Goal: Check status: Check status

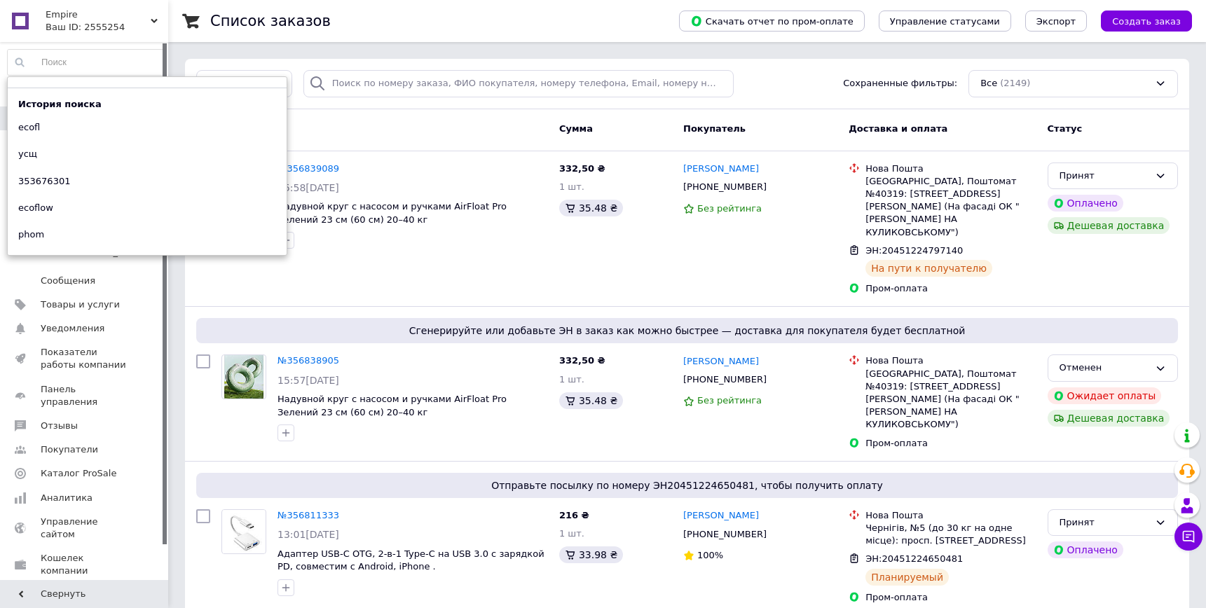
click at [112, 64] on input at bounding box center [86, 62] width 157 height 25
paste input "[PHONE_NUMBER]"
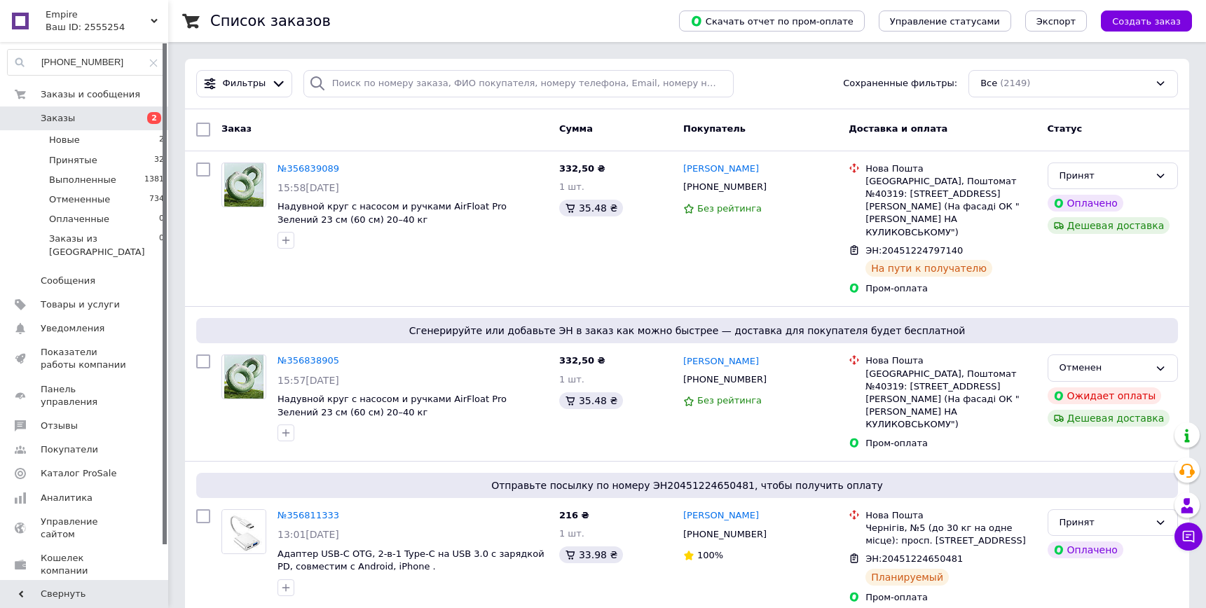
type input "[PHONE_NUMBER]"
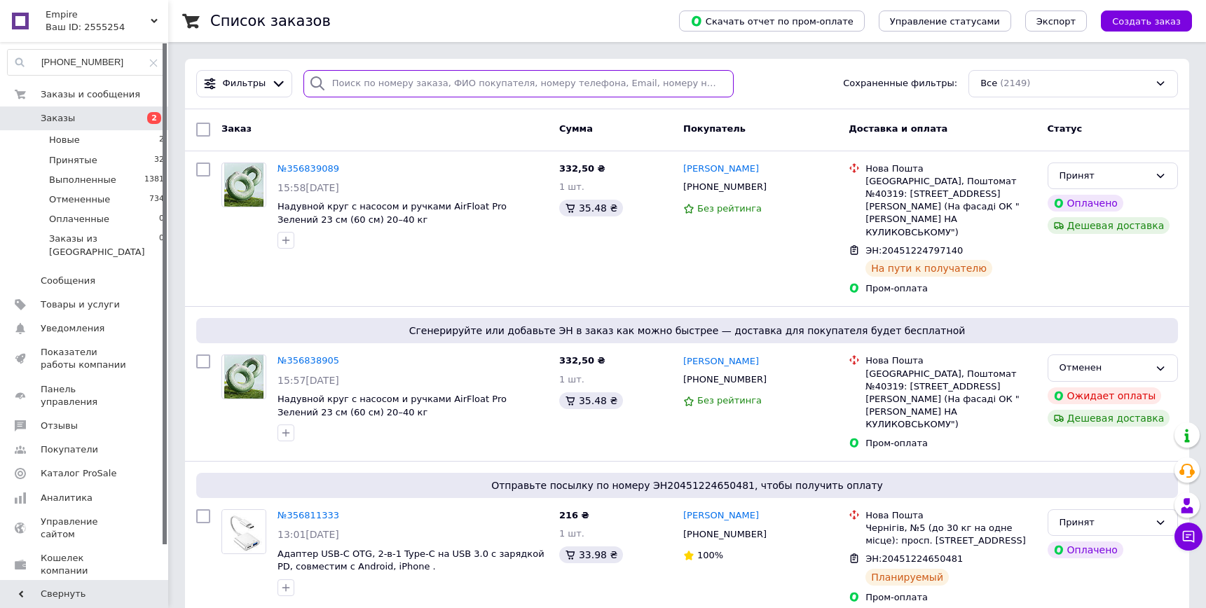
click at [366, 91] on input "search" at bounding box center [518, 83] width 430 height 27
paste input "[PHONE_NUMBER]"
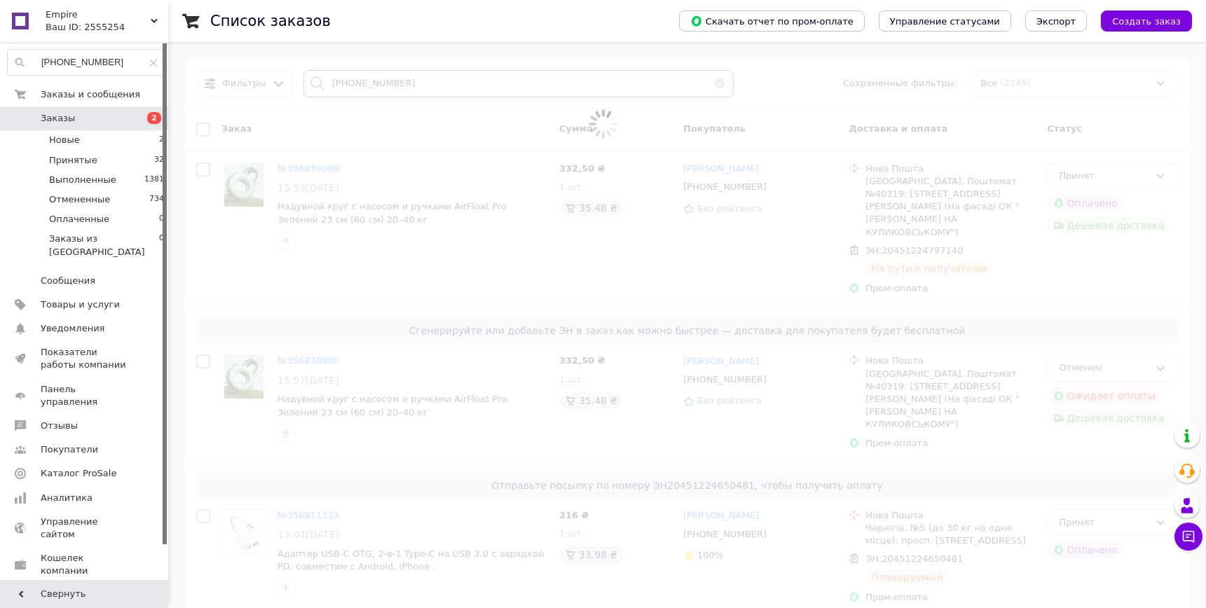
type input "[PHONE_NUMBER]"
click at [151, 64] on icon at bounding box center [153, 63] width 8 height 8
